Goal: Task Accomplishment & Management: Use online tool/utility

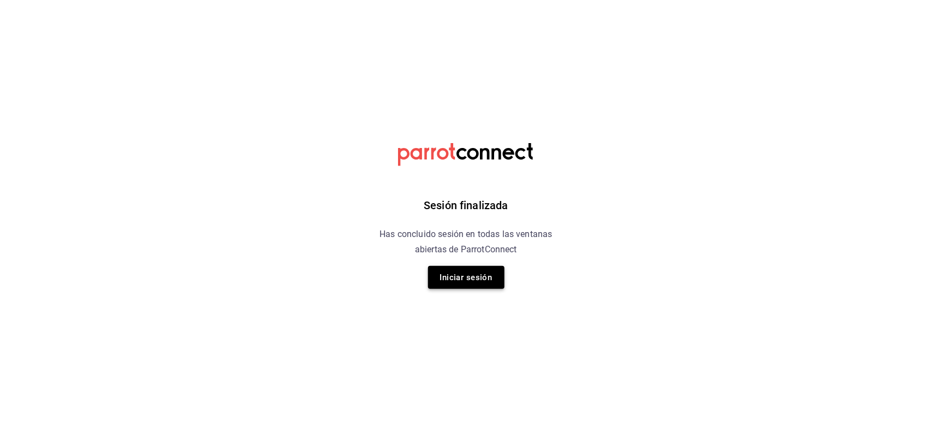
click at [494, 277] on button "Iniciar sesión" at bounding box center [466, 277] width 76 height 23
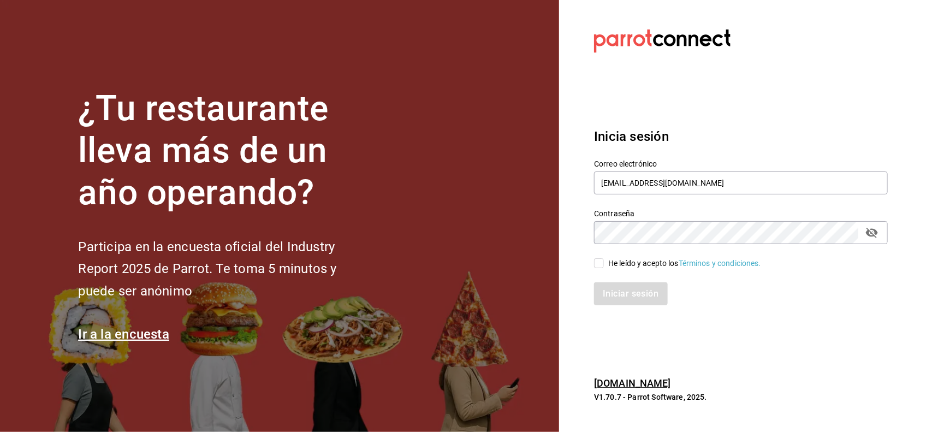
click at [602, 260] on input "He leído y acepto los Términos y condiciones." at bounding box center [599, 263] width 10 height 10
checkbox input "true"
click at [621, 291] on button "Iniciar sesión" at bounding box center [631, 293] width 74 height 23
type input "[EMAIL_ADDRESS][DOMAIN_NAME]"
click at [601, 266] on input "He leído y acepto los Términos y condiciones." at bounding box center [599, 263] width 10 height 10
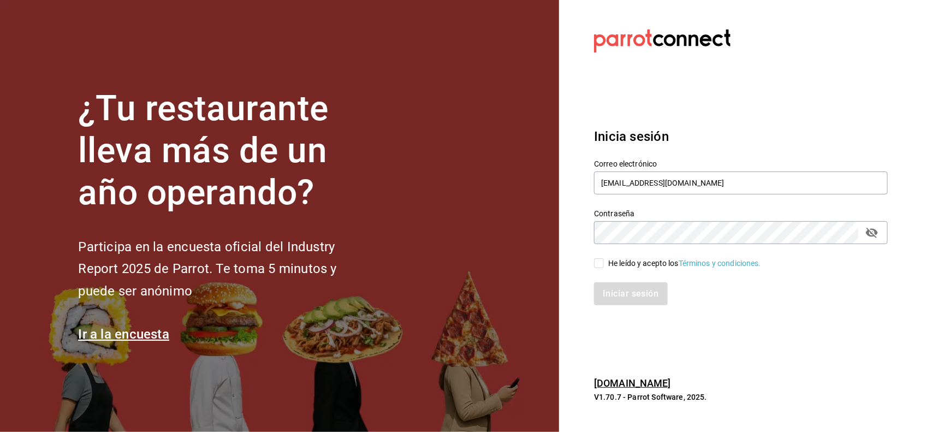
checkbox input "true"
click at [626, 295] on button "Iniciar sesión" at bounding box center [631, 293] width 74 height 23
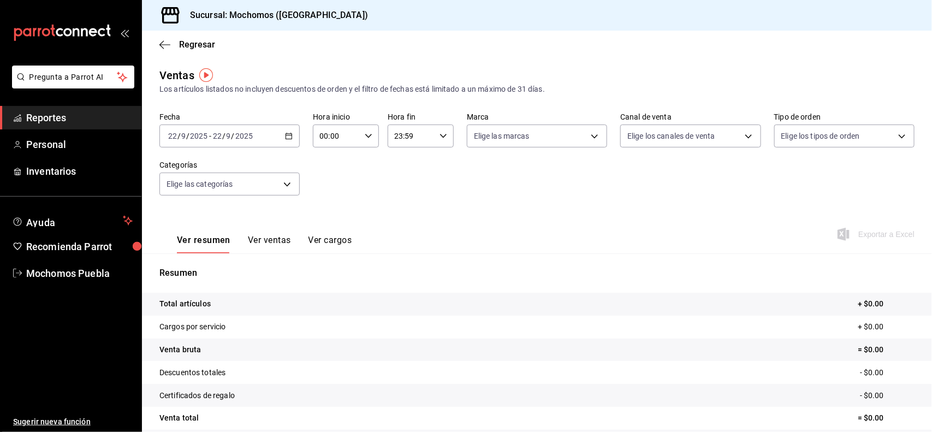
click at [285, 136] on \(Stroke\) "button" at bounding box center [288, 136] width 7 height 6
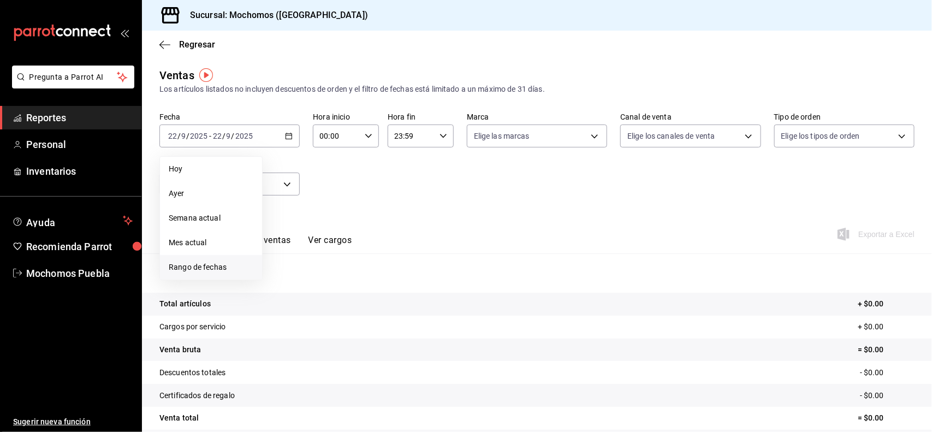
click at [200, 266] on span "Rango de fechas" at bounding box center [211, 266] width 85 height 11
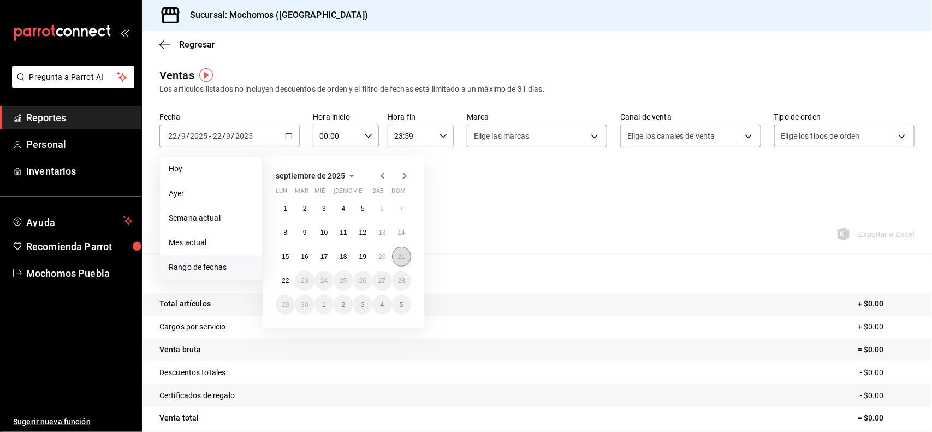
click at [402, 254] on abbr "21" at bounding box center [401, 257] width 7 height 8
click at [284, 277] on abbr "22" at bounding box center [285, 281] width 7 height 8
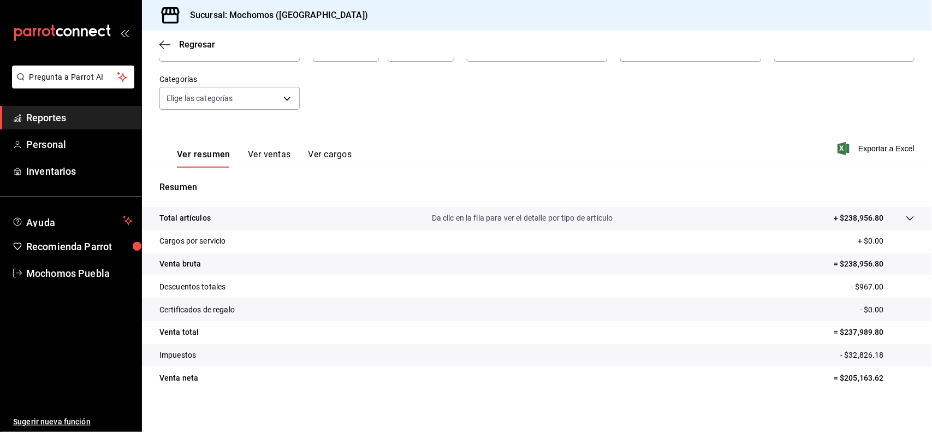
scroll to position [91, 0]
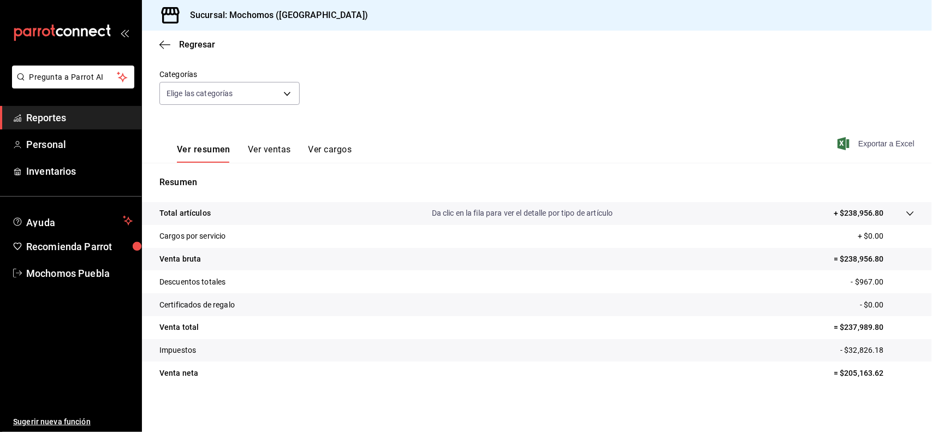
click at [891, 142] on span "Exportar a Excel" at bounding box center [877, 143] width 75 height 13
